Goal: Information Seeking & Learning: Check status

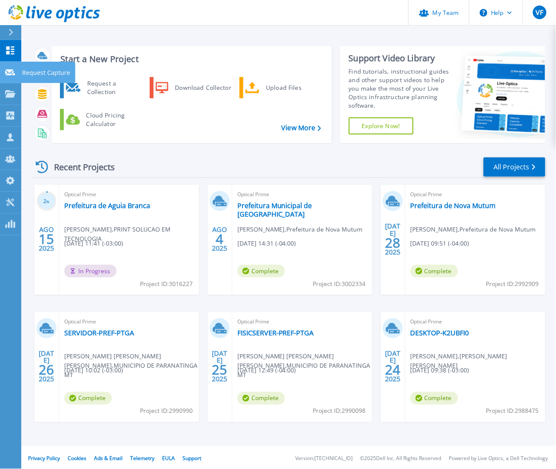
click at [19, 75] on link "Request Capture Request Capture" at bounding box center [10, 73] width 21 height 22
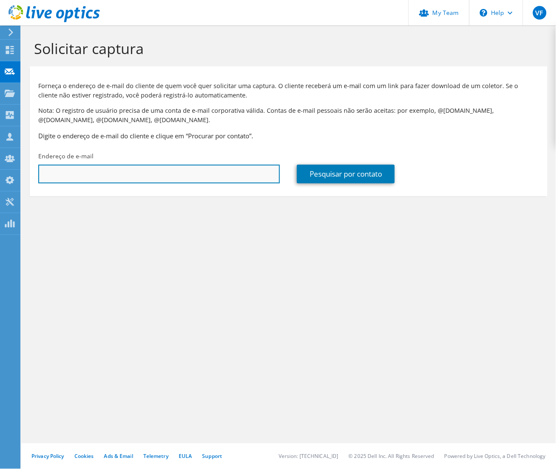
click at [160, 177] on input "text" at bounding box center [159, 174] width 242 height 19
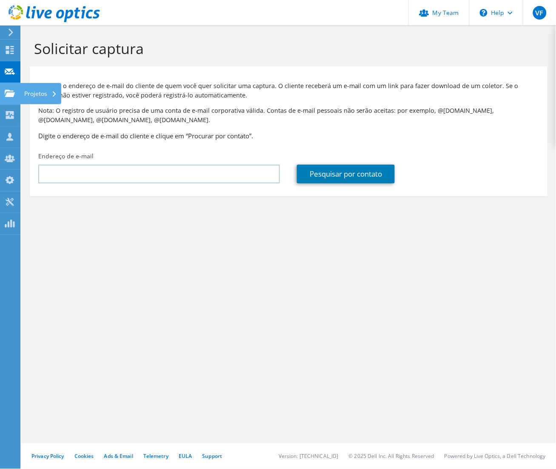
click at [20, 93] on div "Projetos" at bounding box center [40, 93] width 41 height 21
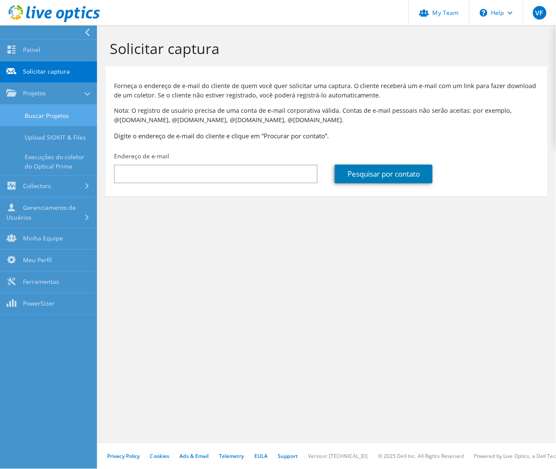
click at [60, 115] on link "Buscar Projetos" at bounding box center [48, 116] width 97 height 22
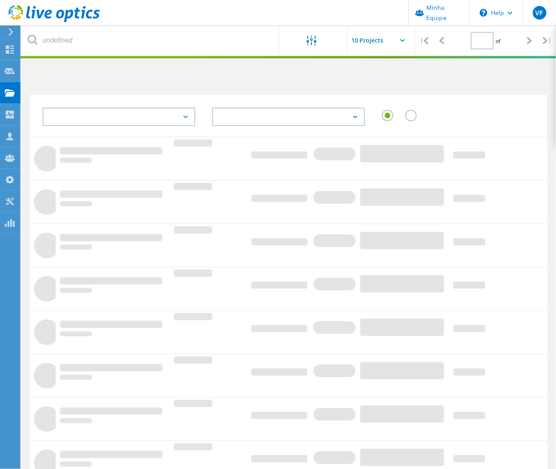
type input "1"
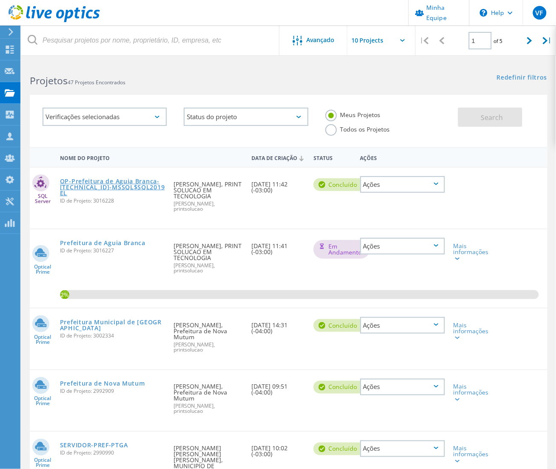
click at [132, 185] on link "OP-Prefeitura de Aguia Branca-[TECHNICAL_ID]-MSSQL$SQL2019EL" at bounding box center [113, 187] width 106 height 18
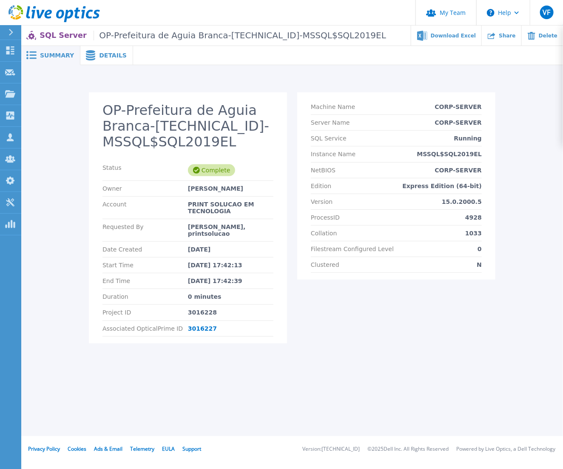
click at [105, 63] on div "Details" at bounding box center [106, 55] width 53 height 19
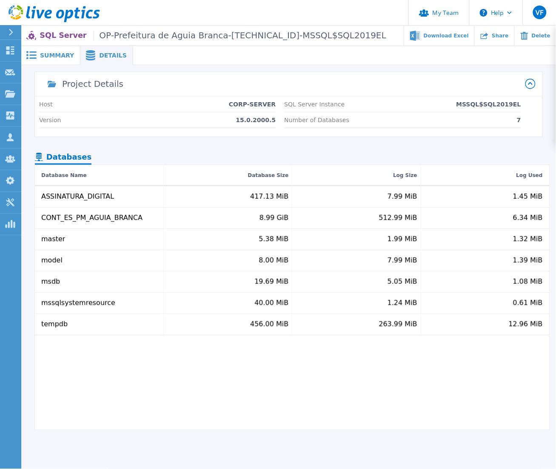
click at [58, 60] on div "Summary" at bounding box center [50, 55] width 59 height 19
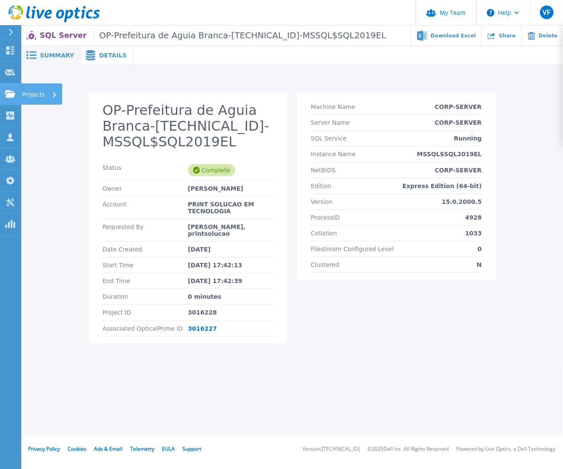
click at [22, 101] on div "Projects" at bounding box center [41, 93] width 41 height 21
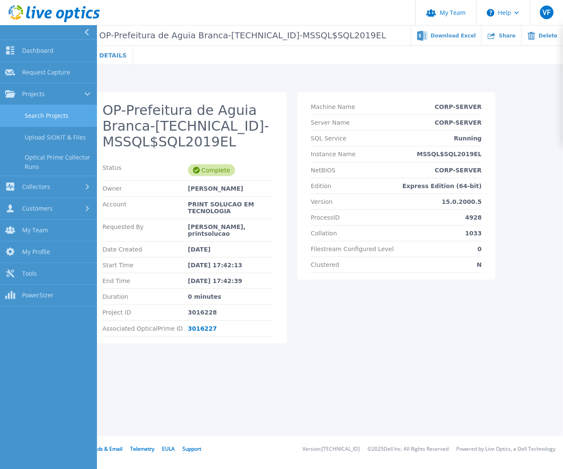
click at [60, 122] on link "Search Projects" at bounding box center [48, 116] width 97 height 22
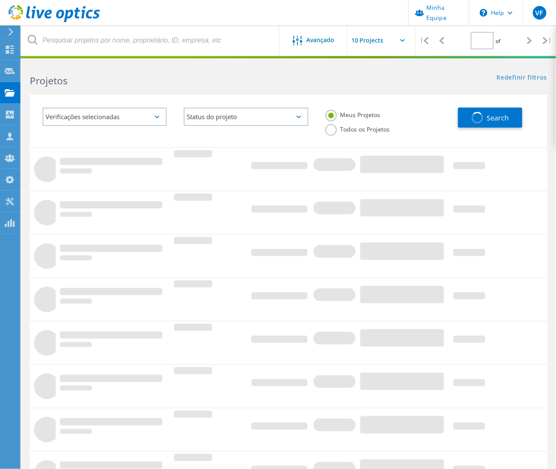
type input "1"
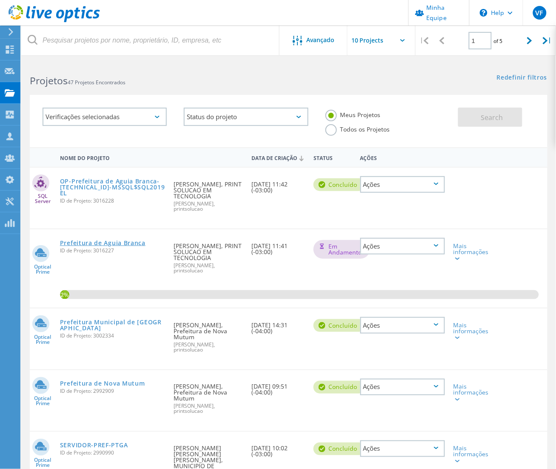
click at [134, 240] on link "Prefeitura de Aguia Branca" at bounding box center [103, 243] width 86 height 6
